Goal: Task Accomplishment & Management: Use online tool/utility

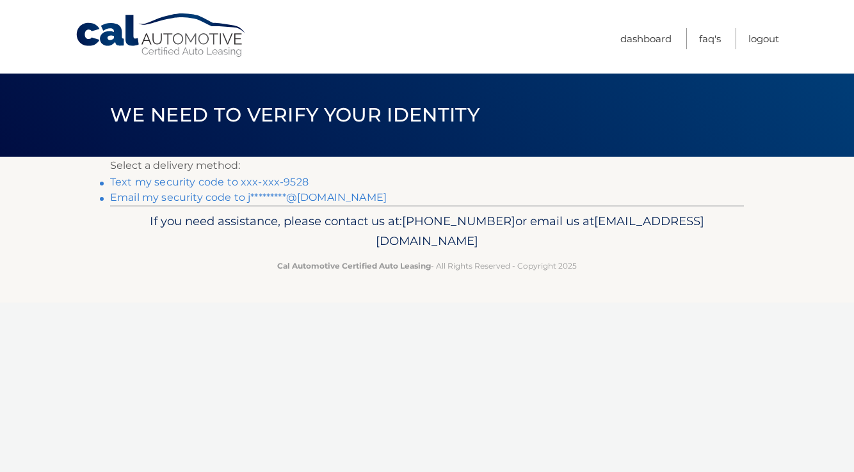
click at [293, 178] on link "Text my security code to xxx-xxx-9528" at bounding box center [209, 182] width 198 height 12
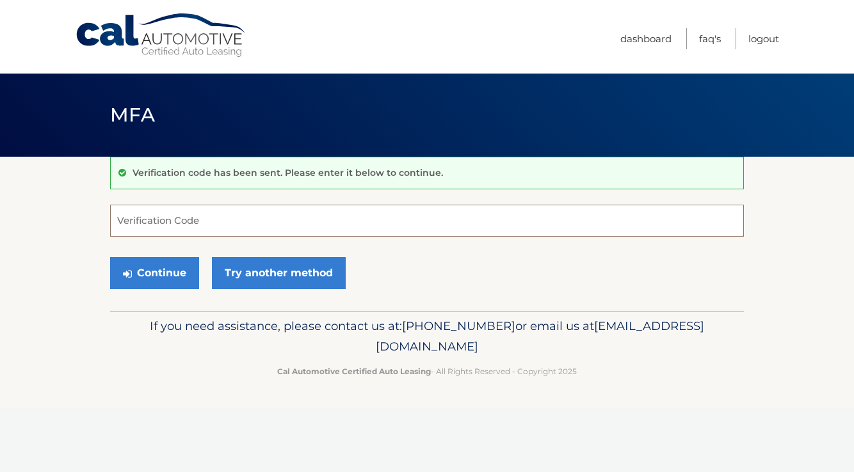
click at [396, 214] on input "Verification Code" at bounding box center [427, 221] width 634 height 32
type input "474913"
click at [154, 273] on button "Continue" at bounding box center [154, 273] width 89 height 32
click at [161, 270] on button "Continue" at bounding box center [154, 273] width 89 height 32
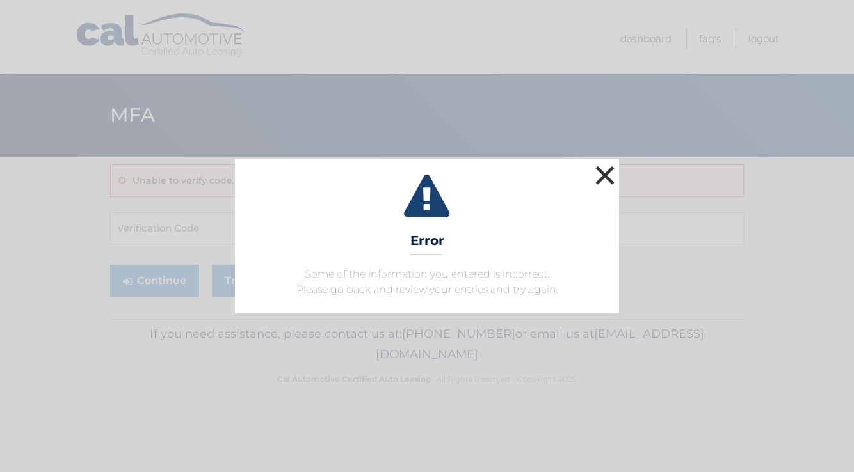
click at [600, 175] on button "×" at bounding box center [605, 176] width 26 height 26
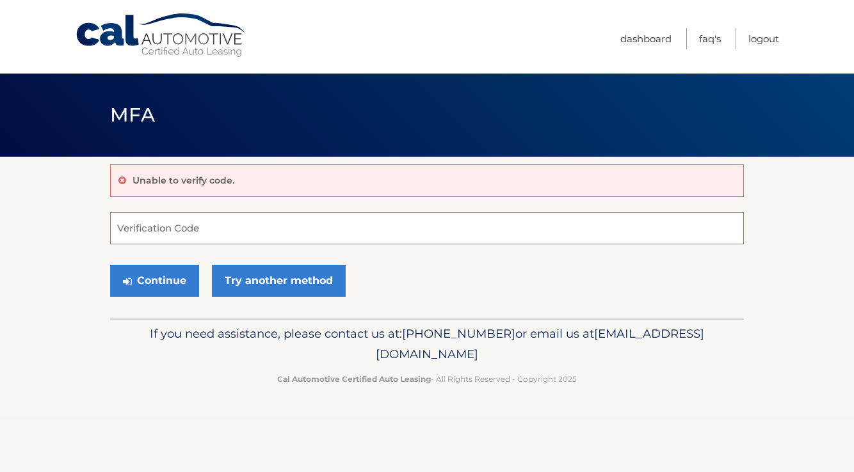
click at [286, 237] on input "Verification Code" at bounding box center [427, 229] width 634 height 32
type input "474913"
click at [160, 277] on button "Continue" at bounding box center [154, 281] width 89 height 32
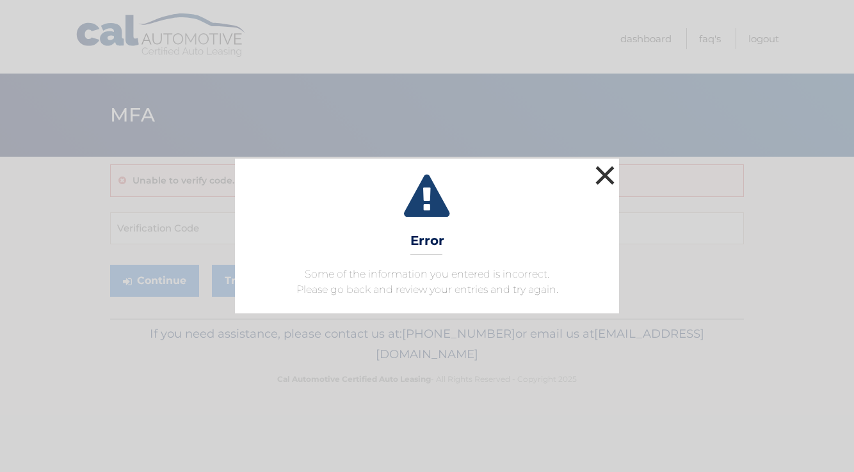
click at [604, 183] on button "×" at bounding box center [605, 176] width 26 height 26
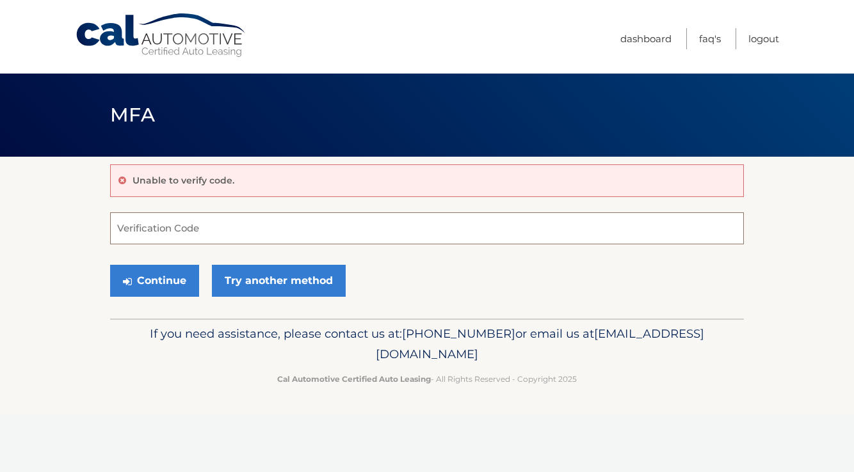
click at [278, 228] on input "Verification Code" at bounding box center [427, 229] width 634 height 32
click at [177, 278] on button "Continue" at bounding box center [154, 281] width 89 height 32
click at [143, 289] on button "Continue" at bounding box center [154, 281] width 89 height 32
click at [170, 232] on input "#474913" at bounding box center [427, 229] width 634 height 32
click at [150, 286] on button "Continue" at bounding box center [154, 281] width 89 height 32
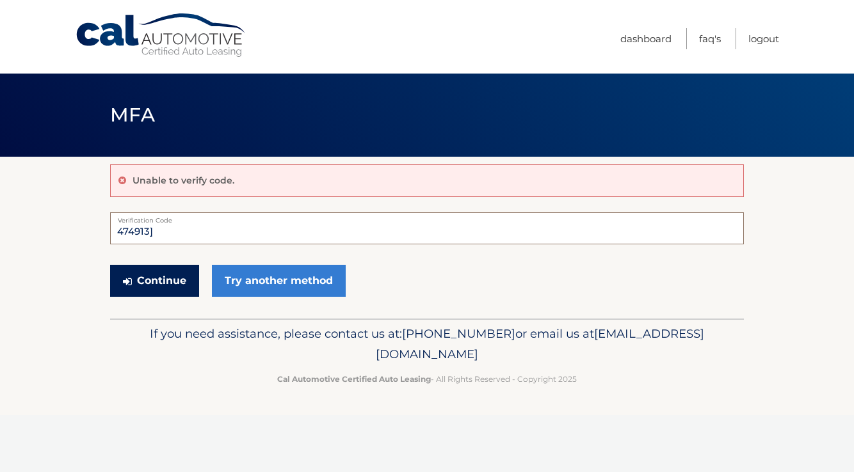
type input "474913]"
click at [160, 282] on button "Continue" at bounding box center [154, 281] width 89 height 32
click at [731, 71] on ul "Dashboard FAQ's Logout" at bounding box center [699, 37] width 159 height 74
click at [654, 40] on link "Dashboard" at bounding box center [645, 38] width 51 height 21
